Goal: Information Seeking & Learning: Learn about a topic

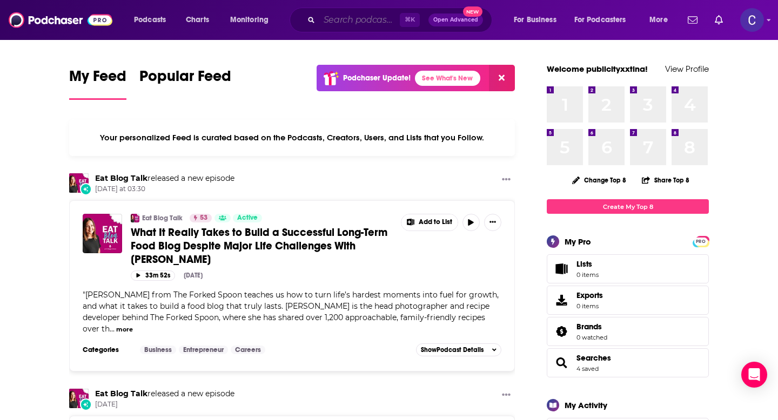
click at [351, 21] on input "Search podcasts, credits, & more..." at bounding box center [359, 19] width 80 height 17
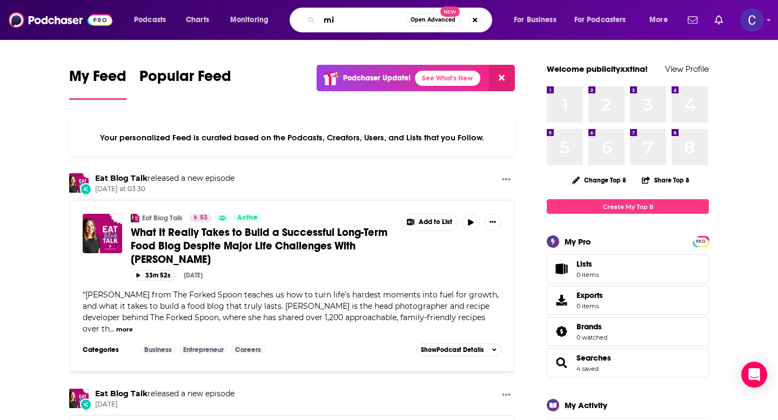
type input "m"
type input "women's midlife"
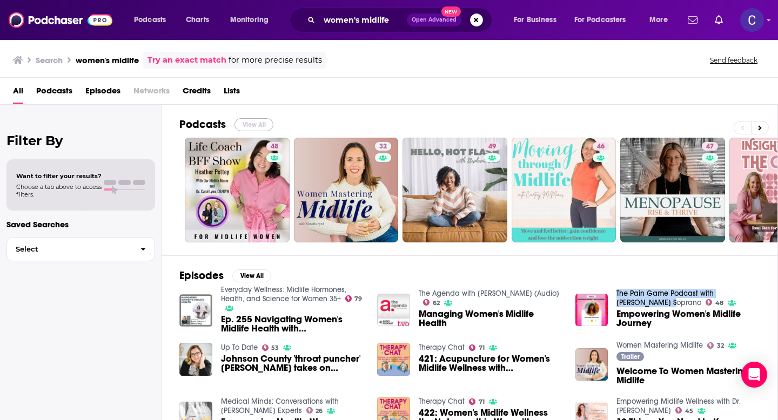
click at [252, 127] on button "View All" at bounding box center [253, 124] width 39 height 13
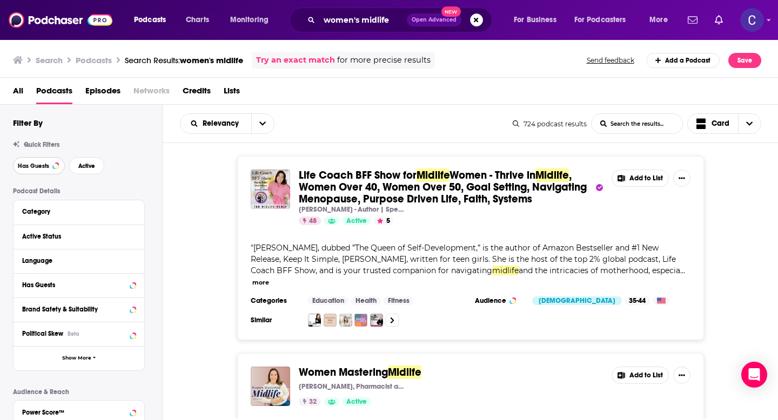
click at [40, 169] on span "Has Guests" at bounding box center [33, 166] width 31 height 6
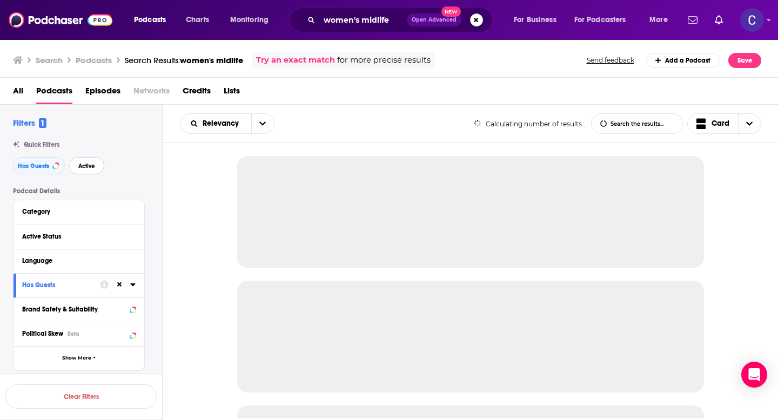
click at [89, 169] on span "Active" at bounding box center [86, 166] width 17 height 6
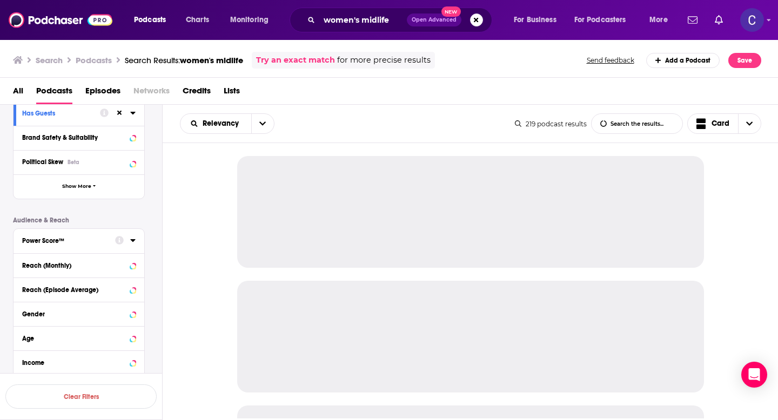
click at [80, 244] on div "Power Score™" at bounding box center [65, 241] width 86 height 8
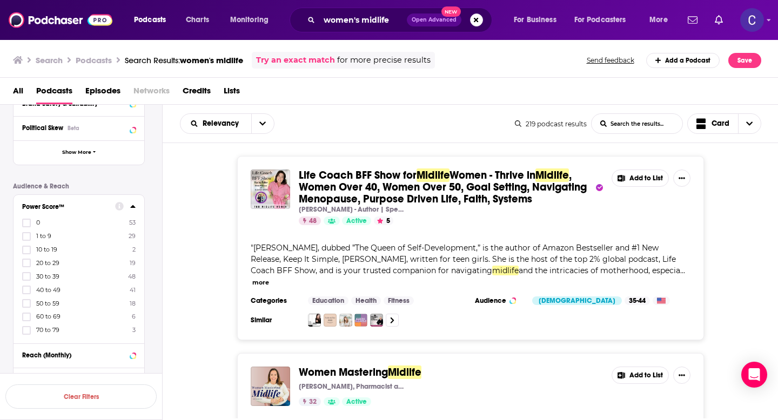
scroll to position [210, 0]
click at [28, 300] on icon at bounding box center [26, 300] width 6 height 6
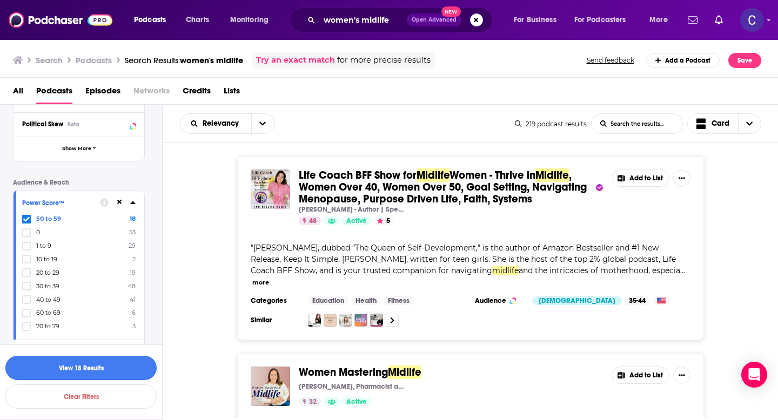
click at [111, 371] on button "View 18 Results" at bounding box center [80, 368] width 151 height 24
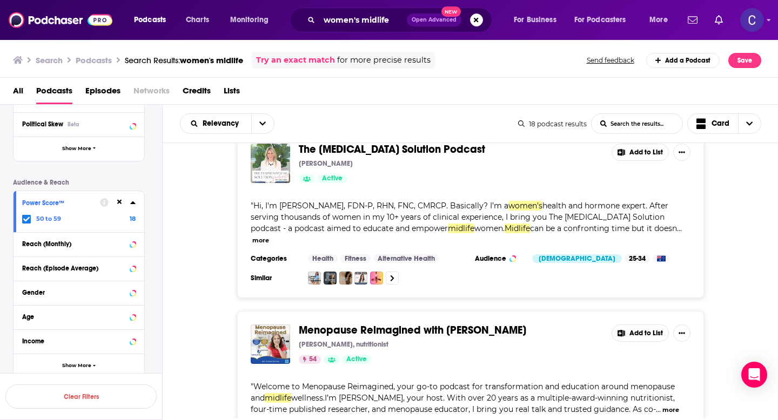
scroll to position [1886, 0]
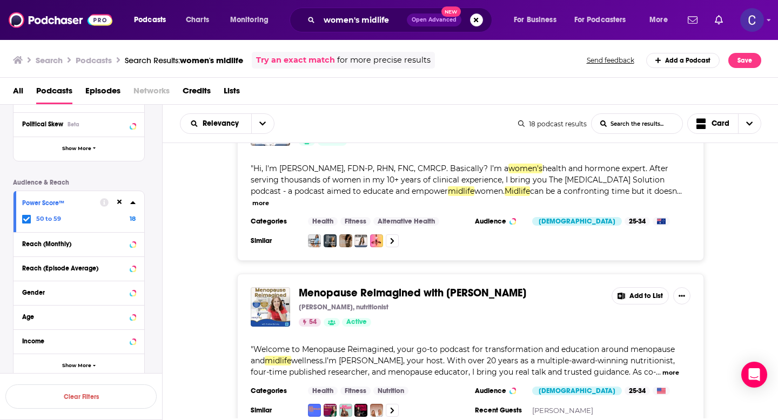
click at [417, 286] on span "Menopause Reimagined with [PERSON_NAME]" at bounding box center [412, 293] width 227 height 14
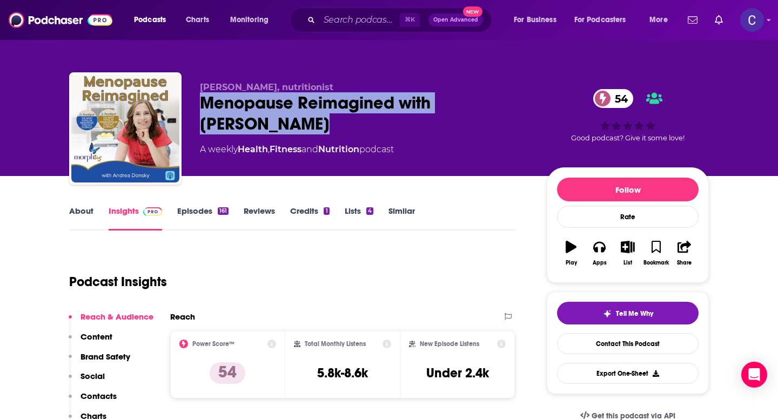
drag, startPoint x: 200, startPoint y: 102, endPoint x: 288, endPoint y: 117, distance: 88.8
click at [288, 117] on div "Menopause Reimagined with [PERSON_NAME] 54" at bounding box center [365, 113] width 330 height 42
copy h2 "Menopause Reimagined with [PERSON_NAME]"
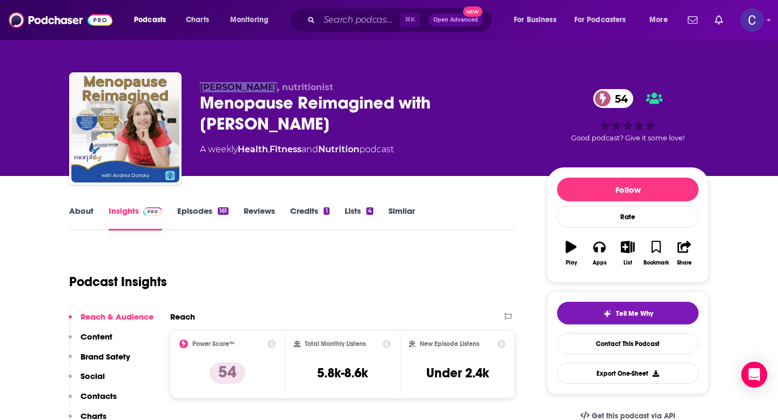
drag, startPoint x: 199, startPoint y: 88, endPoint x: 269, endPoint y: 88, distance: 69.7
click at [269, 88] on div "[PERSON_NAME], nutritionist Menopause Reimagined with [PERSON_NAME] 54 A weekly…" at bounding box center [389, 130] width 640 height 117
copy span "[PERSON_NAME]"
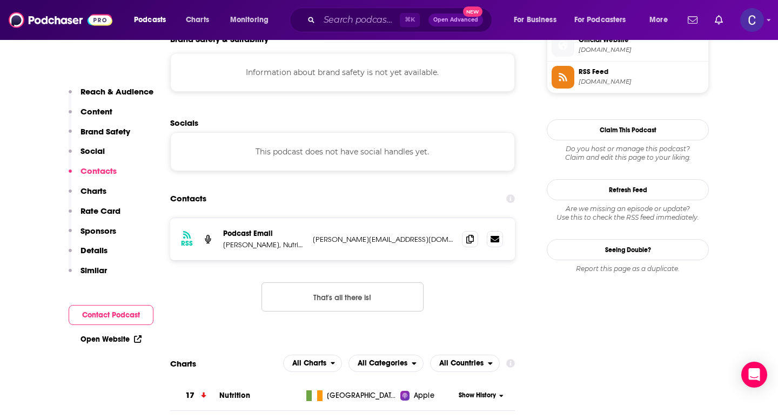
scroll to position [951, 0]
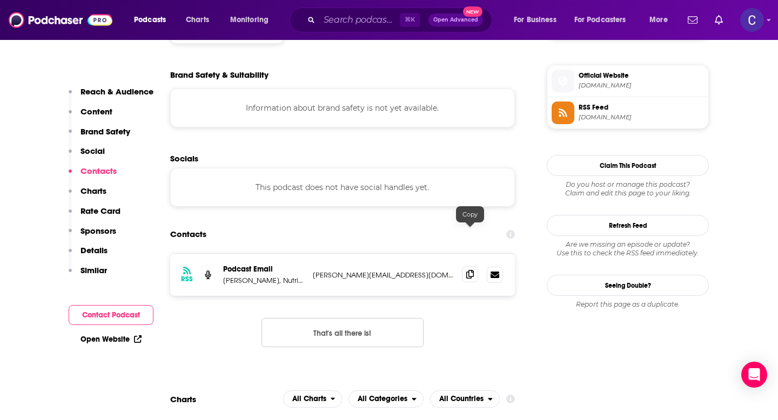
click at [473, 270] on icon at bounding box center [470, 274] width 8 height 9
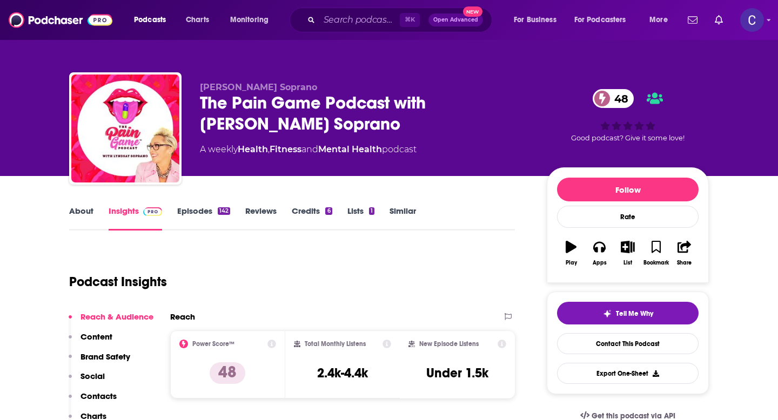
click at [89, 211] on link "About" at bounding box center [81, 218] width 24 height 25
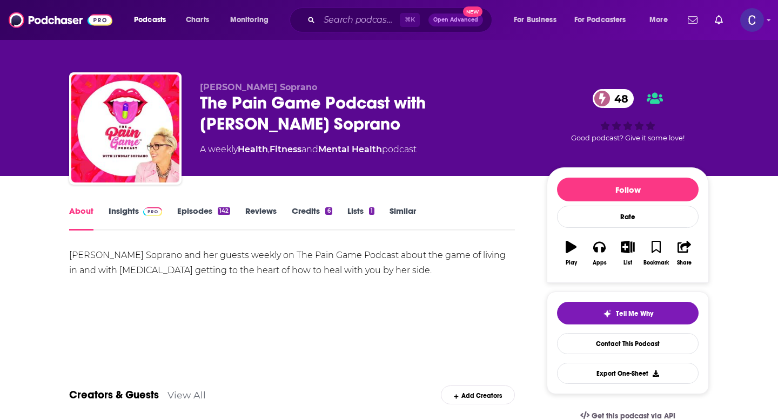
click at [192, 212] on link "Episodes 142" at bounding box center [203, 218] width 53 height 25
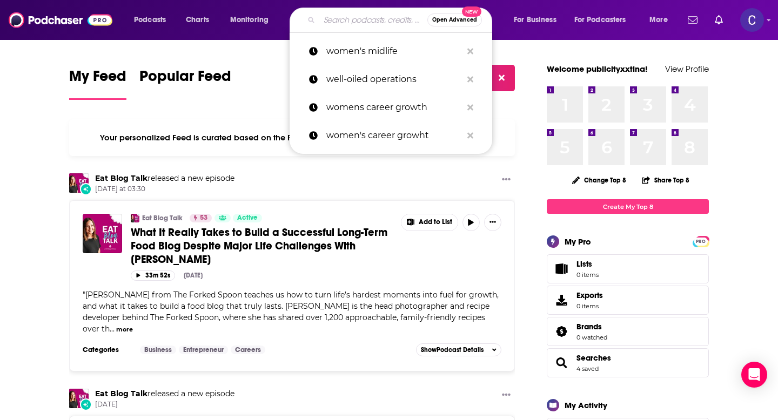
click at [344, 23] on input "Search podcasts, credits, & more..." at bounding box center [373, 19] width 108 height 17
paste input "Self-Care for Mental Health | Wellness Plan, Anxiety and Depression, Bipolar Di…"
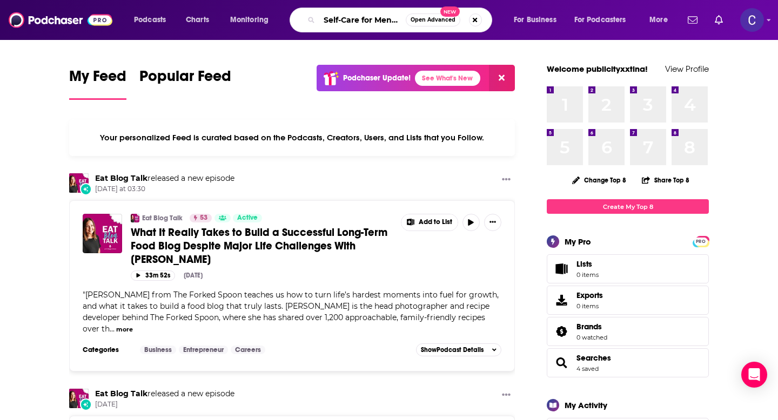
scroll to position [0, 374]
type input "Self-Care for Mental Health | Wellness Plan, Anxiety and Depression, Bipolar Di…"
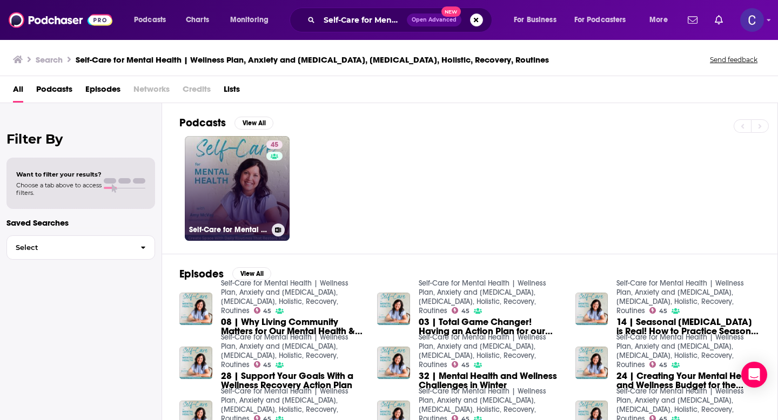
click at [239, 175] on link "45 Self-Care for Mental Health | Wellness Plan, Anxiety and Depression, Bipolar…" at bounding box center [237, 188] width 105 height 105
